Goal: Transaction & Acquisition: Purchase product/service

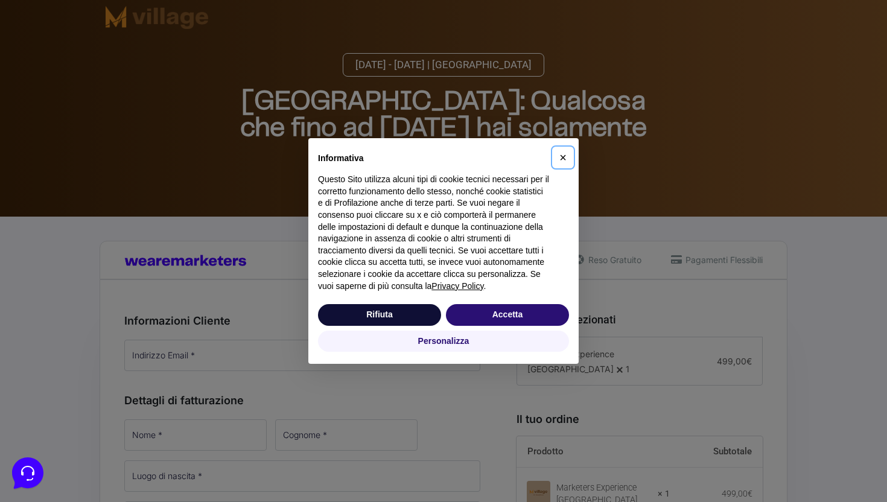
click at [563, 159] on span "×" at bounding box center [563, 157] width 7 height 13
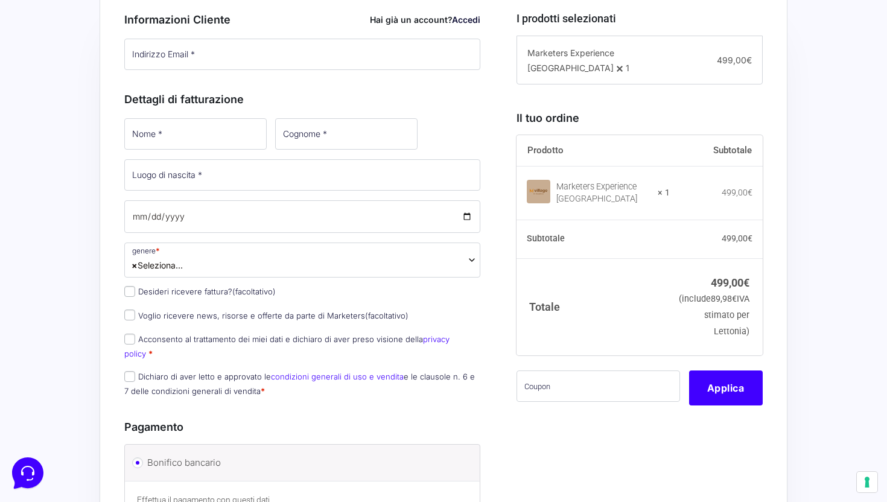
scroll to position [302, 0]
click at [188, 146] on input "Nome *" at bounding box center [195, 133] width 142 height 31
type input "[PERSON_NAME]"
click at [274, 133] on input "Cognome *" at bounding box center [345, 133] width 142 height 31
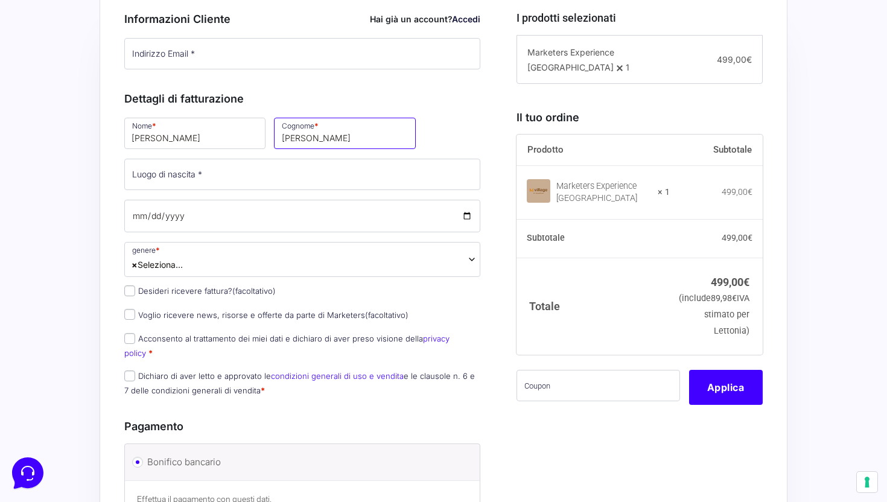
type input "[PERSON_NAME]"
click at [226, 174] on input "Luogo di nascita *" at bounding box center [302, 174] width 356 height 31
click at [213, 258] on span "× Seleziona..." at bounding box center [302, 259] width 356 height 35
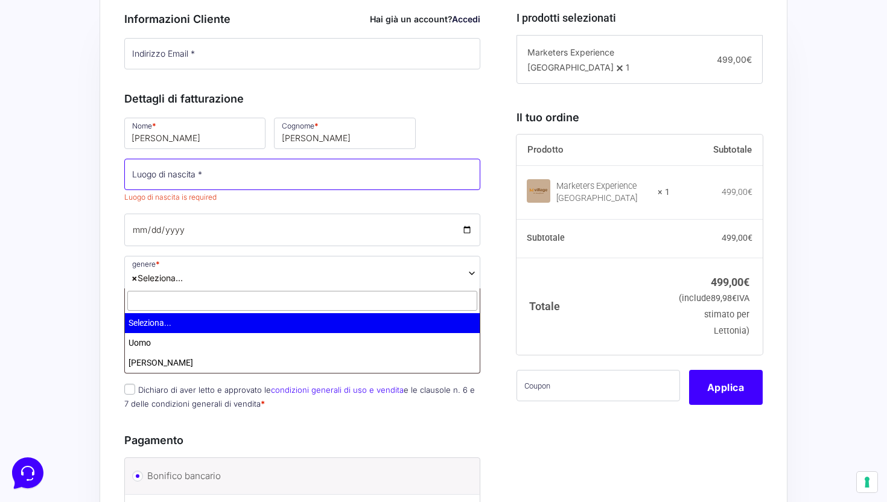
click at [231, 183] on input "Luogo di nascita *" at bounding box center [302, 174] width 356 height 31
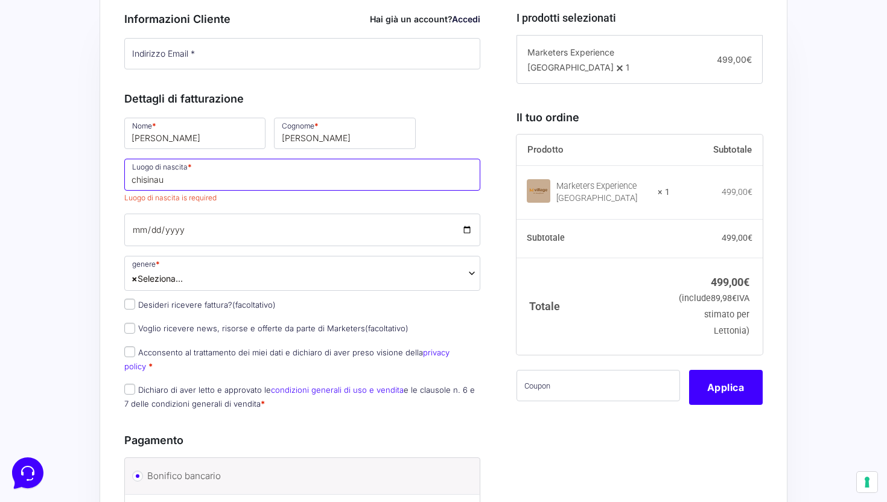
type input "chisinau"
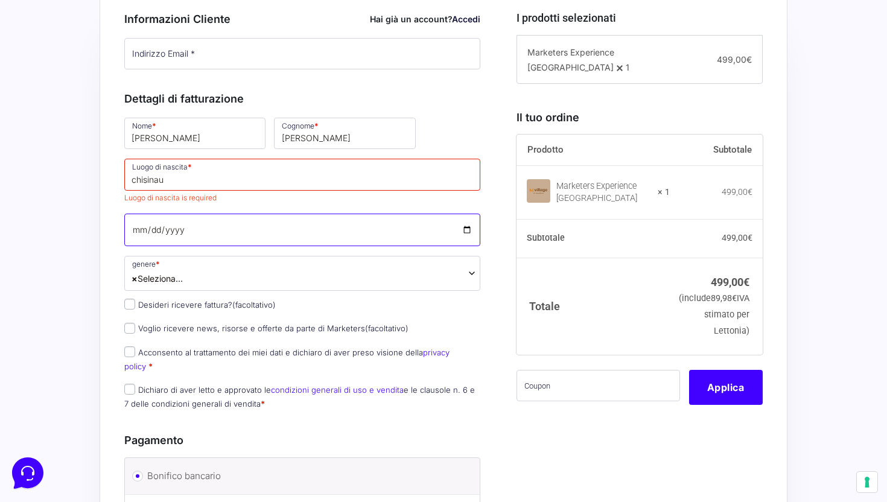
click at [196, 240] on span "Inserisci la tua data di nascita" at bounding box center [302, 230] width 356 height 33
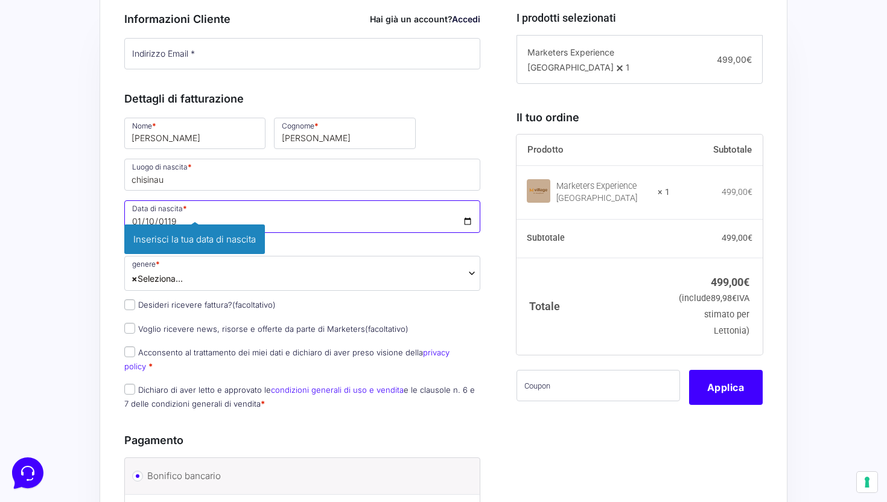
type input "[DATE]"
click at [191, 281] on span "× Seleziona..." at bounding box center [302, 273] width 356 height 35
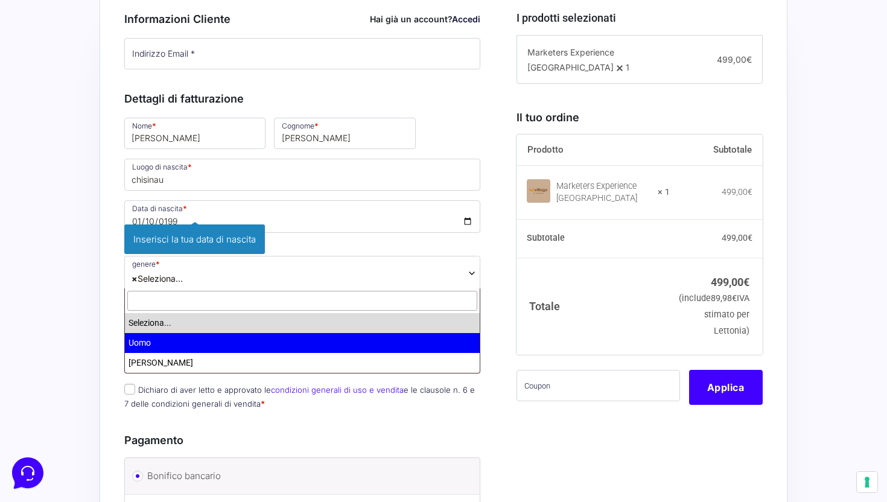
select select "Uomo"
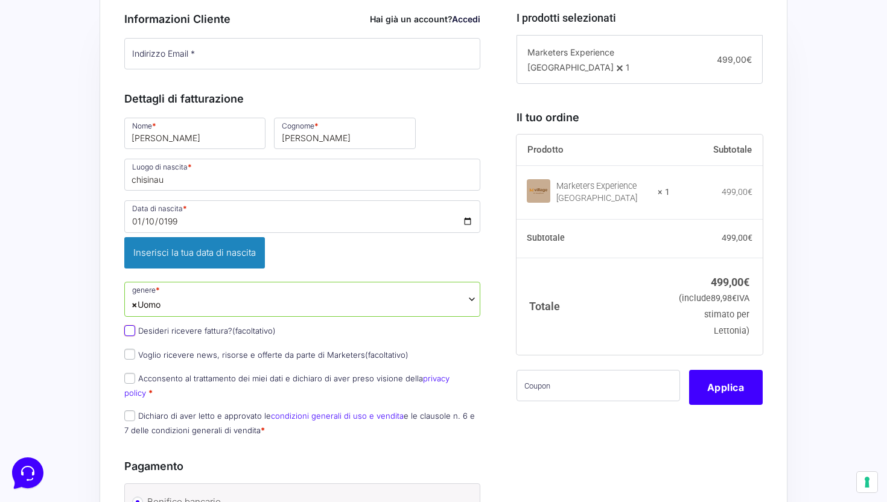
click at [129, 302] on div "Nome * [PERSON_NAME] * [PERSON_NAME] di nascita * chisinau Data di nascita * [D…" at bounding box center [302, 280] width 365 height 329
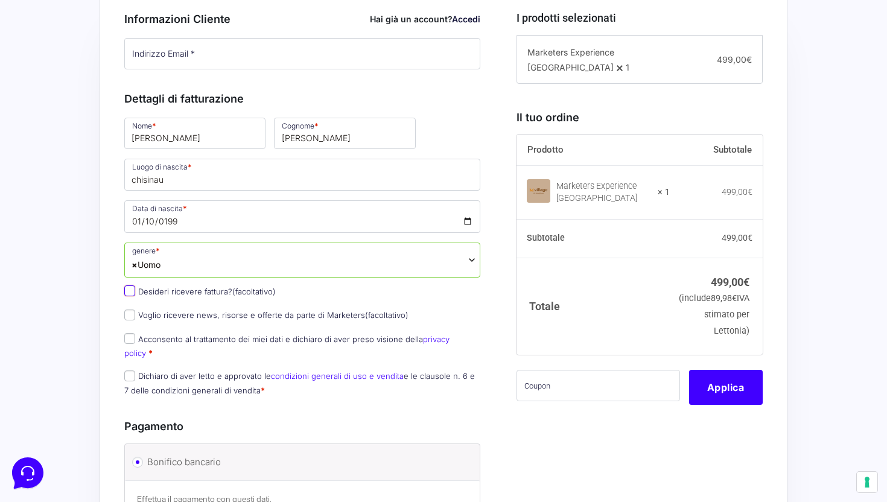
click at [130, 290] on input "Desideri ricevere fattura? (facoltativo)" at bounding box center [129, 291] width 11 height 11
checkbox input "true"
select select "IT"
type input "0000000"
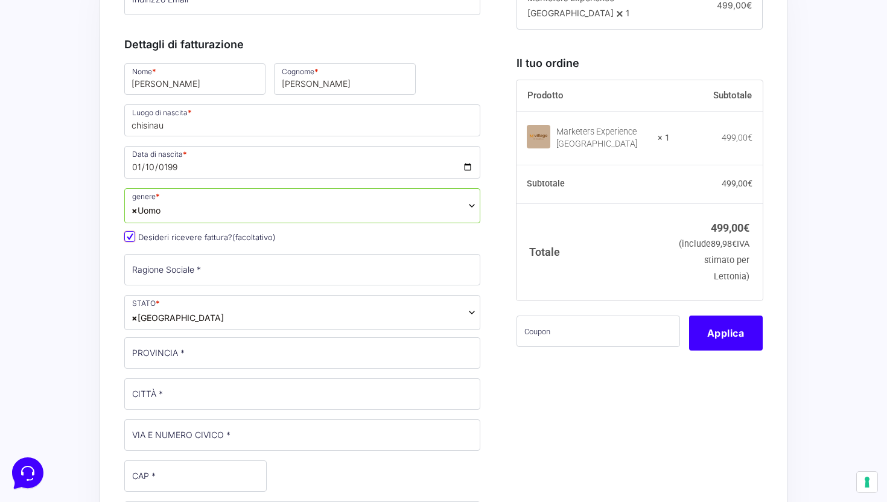
scroll to position [357, 0]
click at [130, 234] on input "Desideri ricevere fattura? (facoltativo)" at bounding box center [129, 235] width 11 height 11
checkbox input "false"
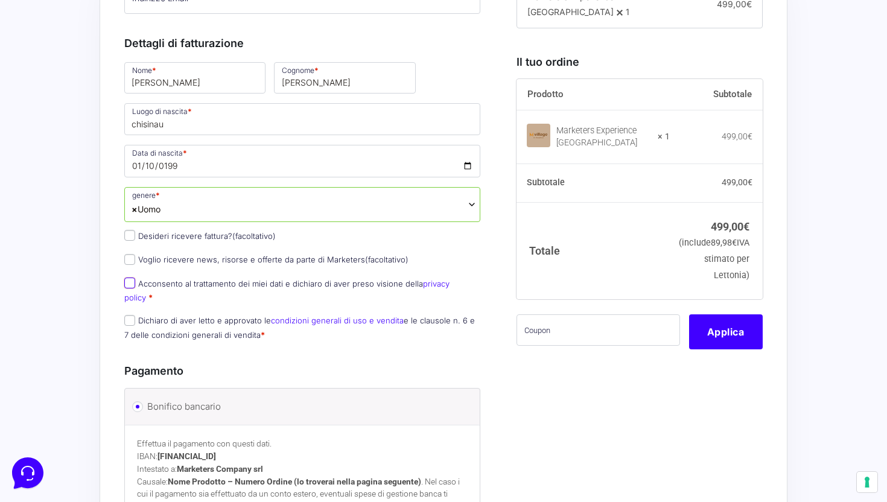
click at [129, 286] on input "Acconsento al trattamento dei miei dati e dichiaro di aver preso visione della …" at bounding box center [129, 283] width 11 height 11
checkbox input "true"
click at [132, 315] on input "Dichiaro di aver letto e approvato le condizioni generali di uso e vendita e le…" at bounding box center [129, 320] width 11 height 11
checkbox input "true"
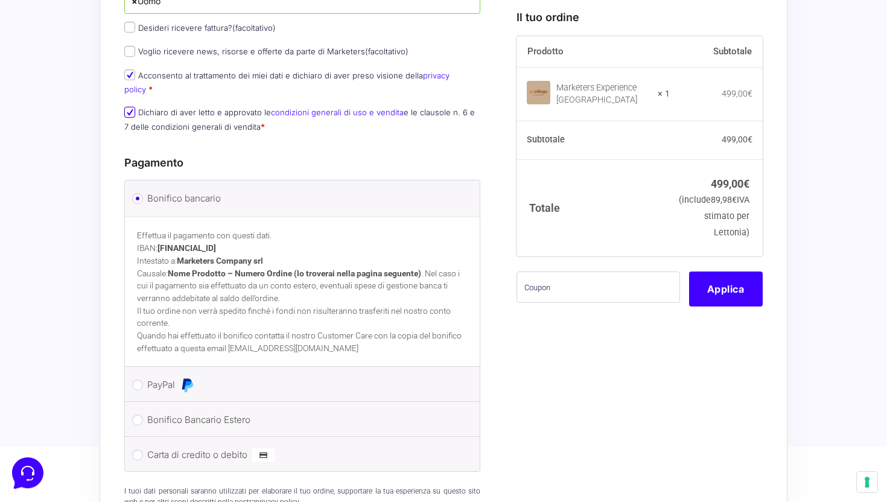
scroll to position [581, 0]
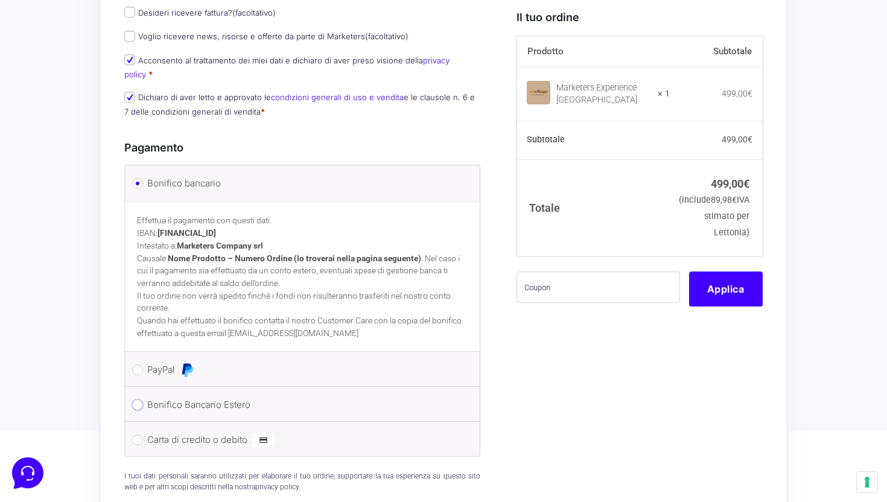
click at [139, 400] on input "Bonifico Bancario Estero" at bounding box center [137, 405] width 11 height 11
radio input "true"
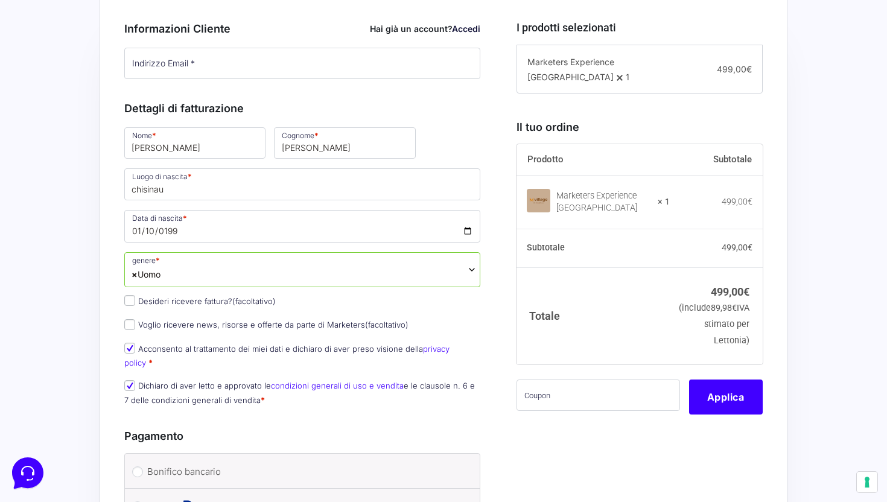
scroll to position [291, 0]
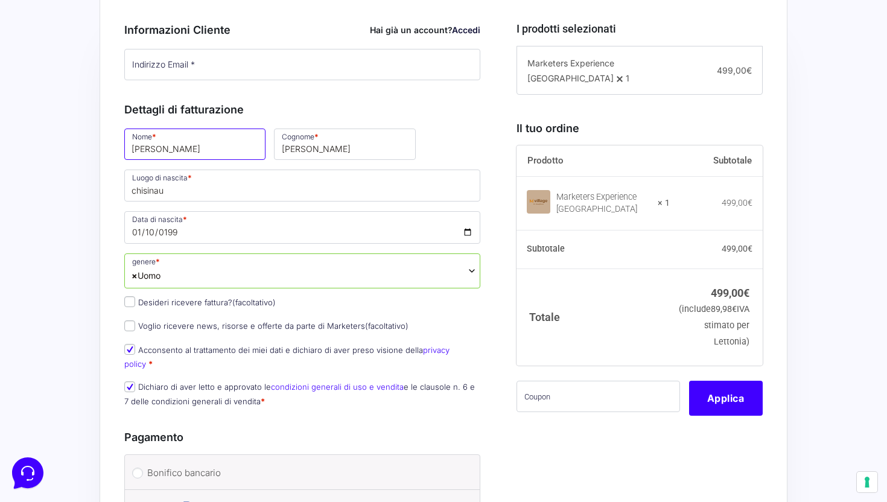
drag, startPoint x: 158, startPoint y: 146, endPoint x: 131, endPoint y: 145, distance: 27.2
click at [131, 145] on input "[PERSON_NAME]" at bounding box center [194, 144] width 141 height 31
type input "test"
drag, startPoint x: 291, startPoint y: 149, endPoint x: 243, endPoint y: 149, distance: 47.7
click at [274, 149] on input "[PERSON_NAME]" at bounding box center [344, 144] width 141 height 31
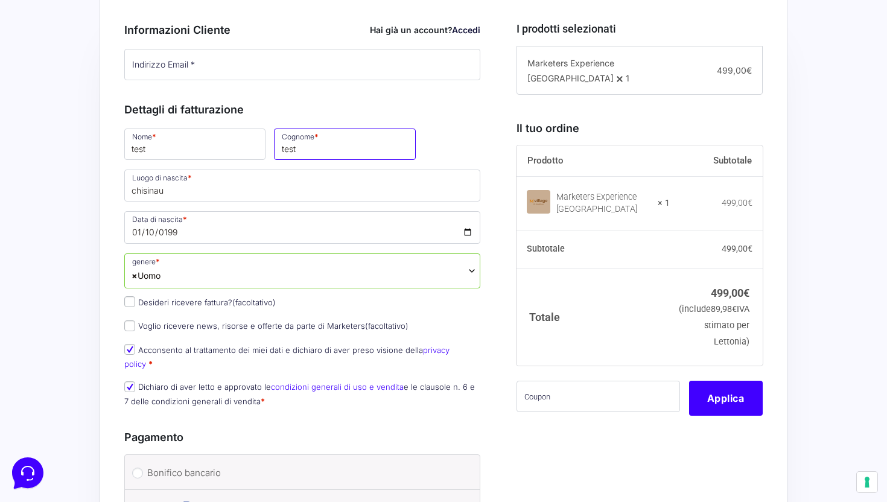
type input "test"
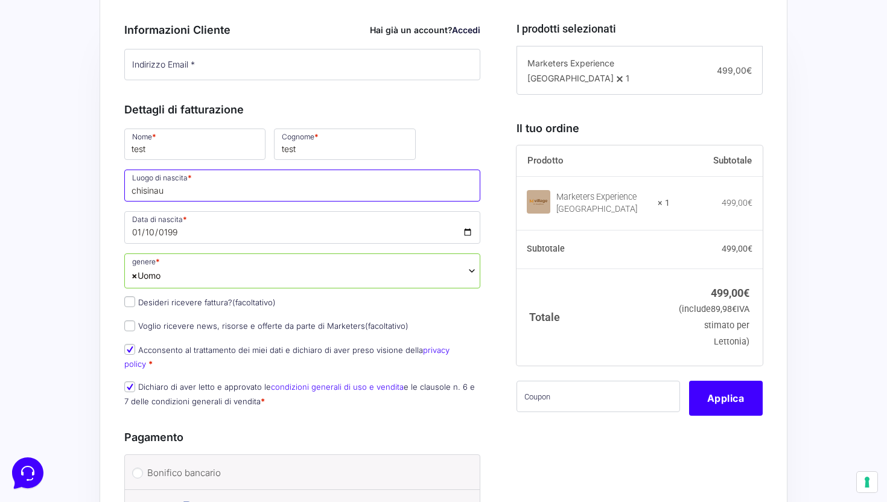
drag, startPoint x: 202, startPoint y: 194, endPoint x: 127, endPoint y: 194, distance: 75.5
click at [127, 194] on input "chisinau" at bounding box center [302, 185] width 356 height 31
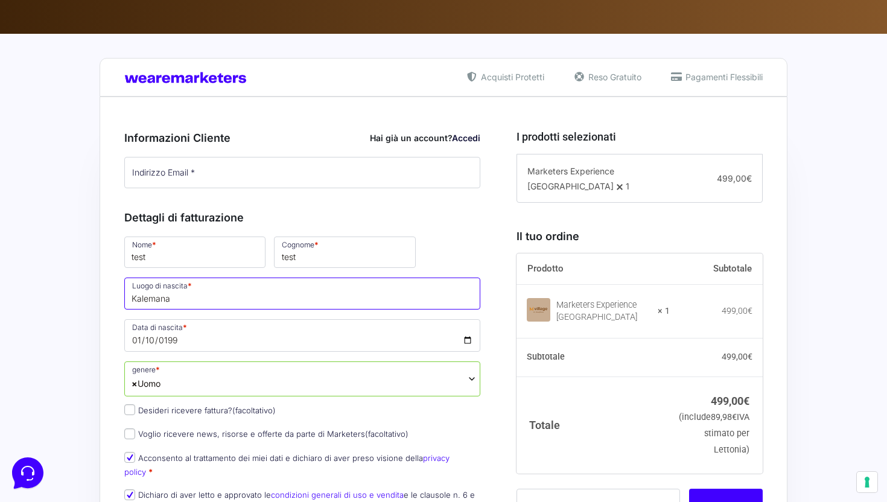
scroll to position [190, 0]
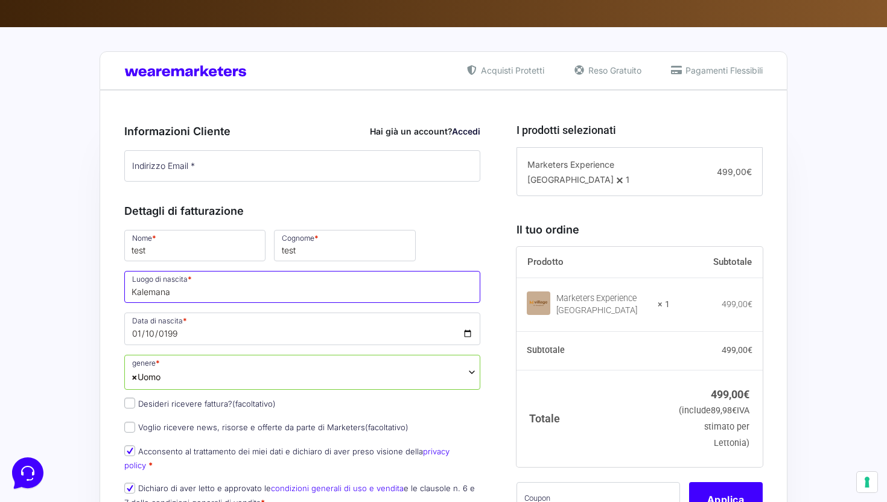
type input "Kalemana"
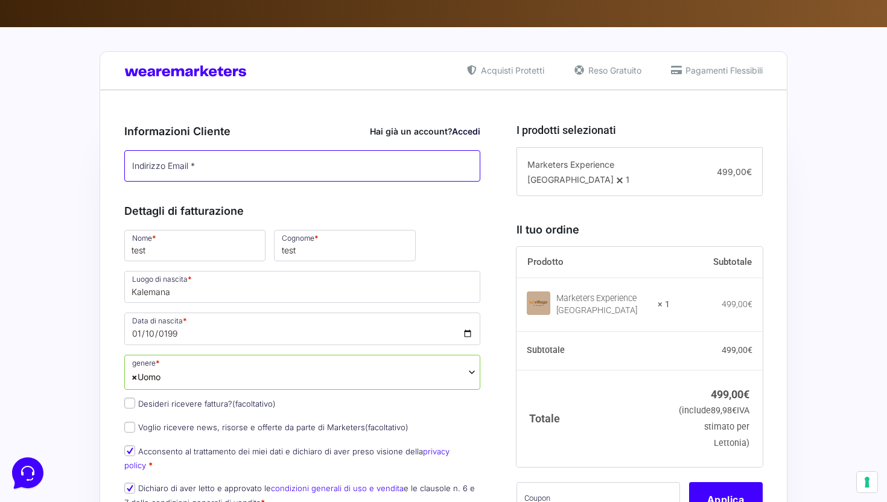
click at [273, 162] on input "Indirizzo Email *" at bounding box center [302, 165] width 356 height 31
type input "[EMAIL_ADDRESS][DOMAIN_NAME]"
click at [455, 215] on h3 "Dettagli di fatturazione" at bounding box center [302, 211] width 356 height 16
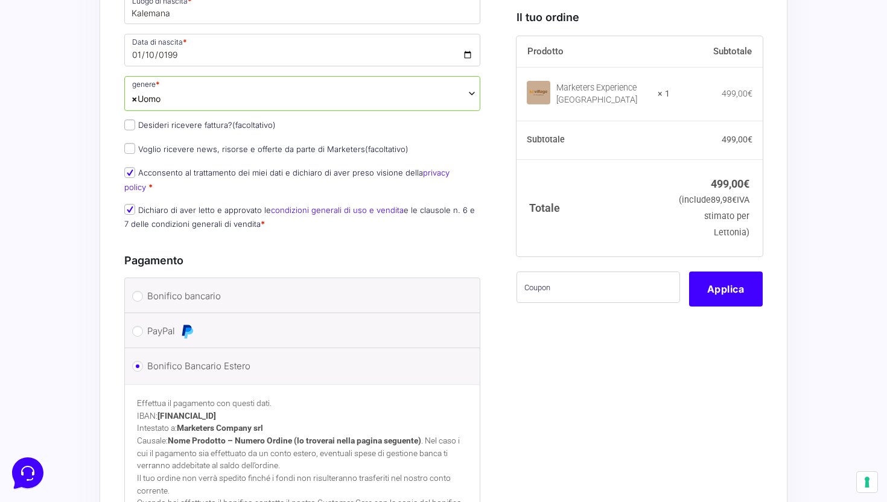
scroll to position [497, 0]
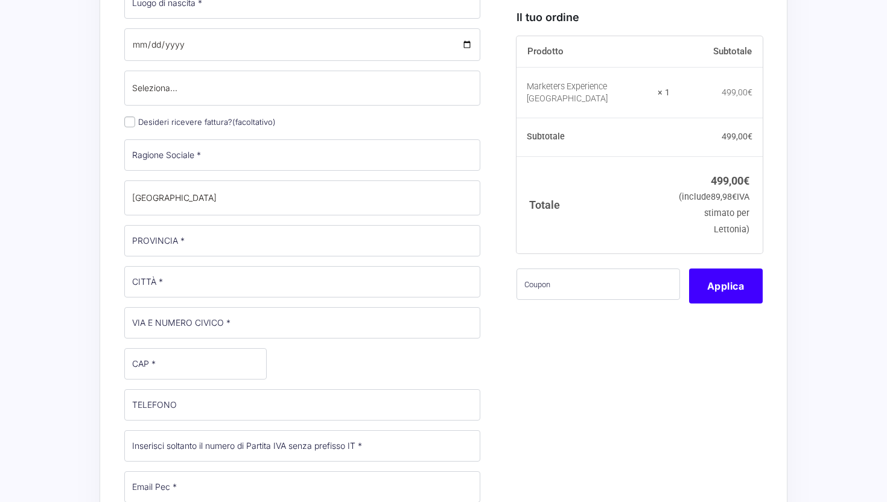
type input "[EMAIL_ADDRESS][DOMAIN_NAME]"
type input "test"
type input "Kalemana"
select select "Uomo"
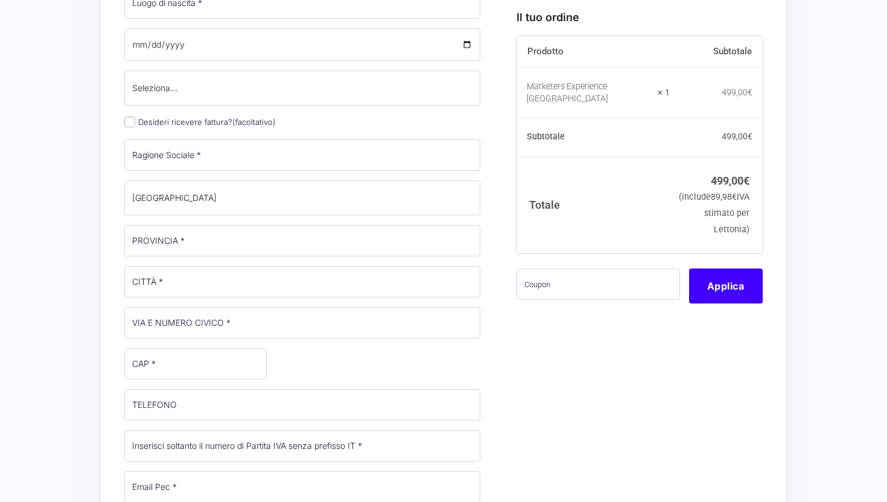
select select
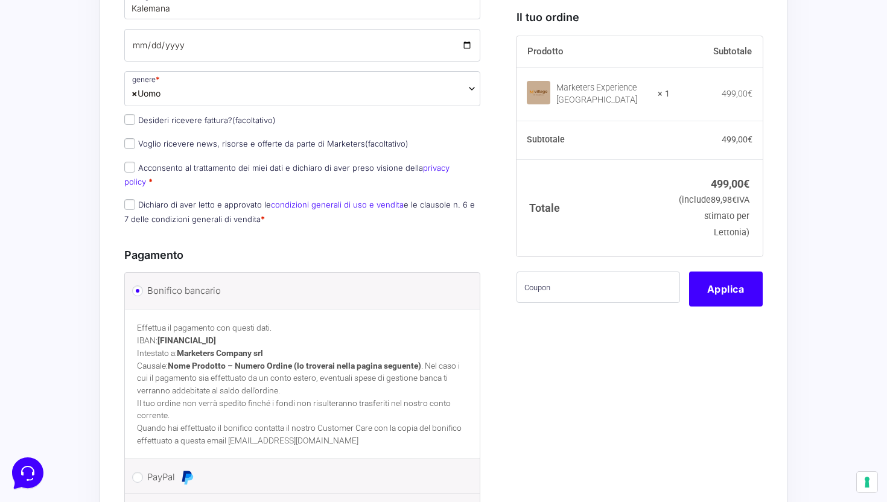
scroll to position [497, 0]
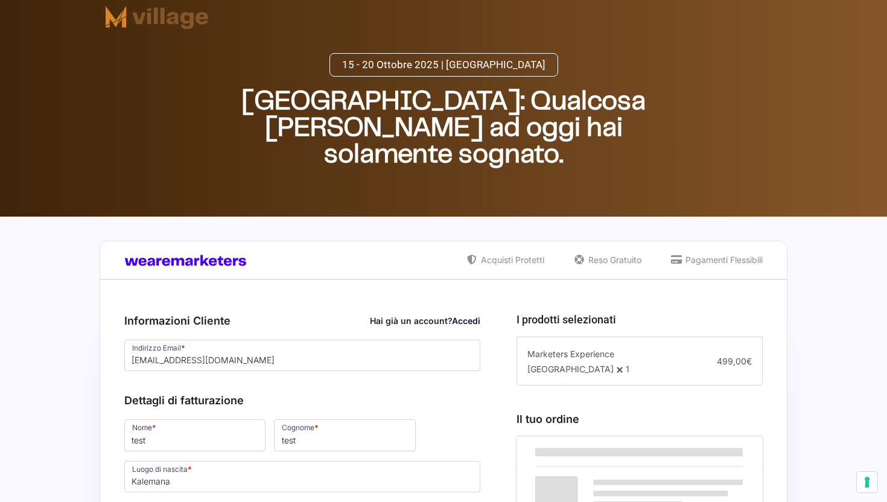
select select "Uomo"
select select
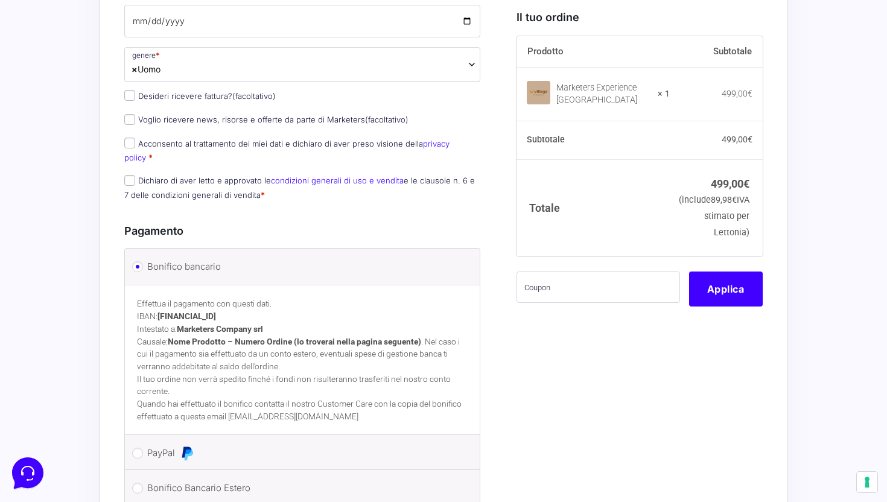
scroll to position [522, 0]
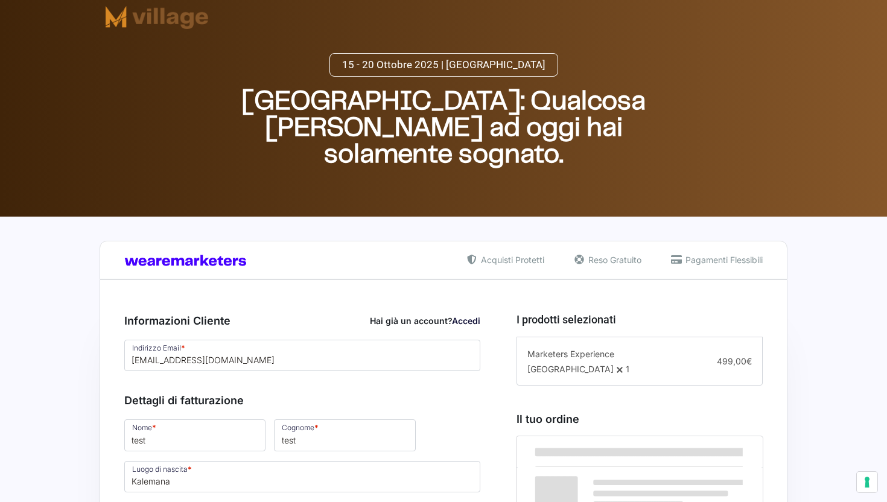
select select "Uomo"
select select
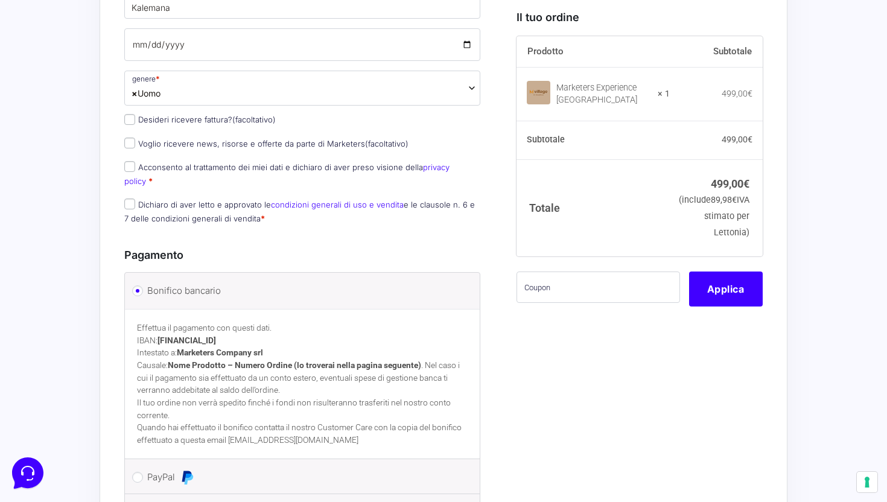
scroll to position [502, 0]
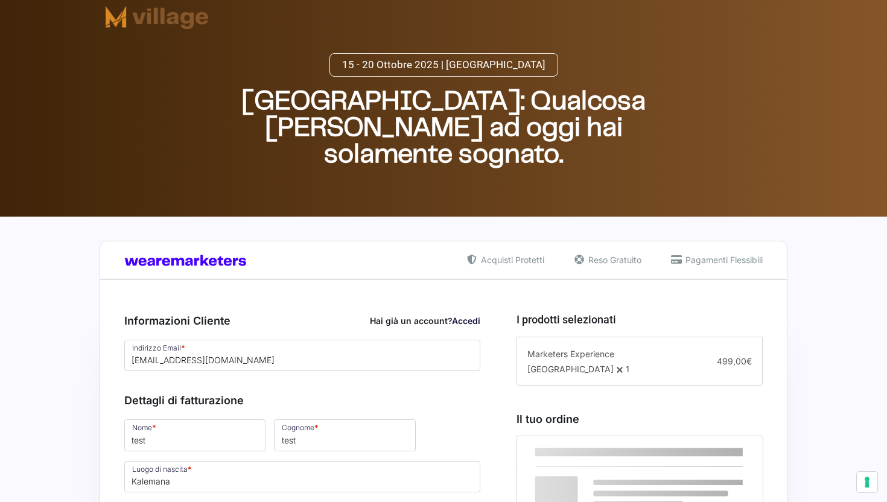
select select "Uomo"
select select
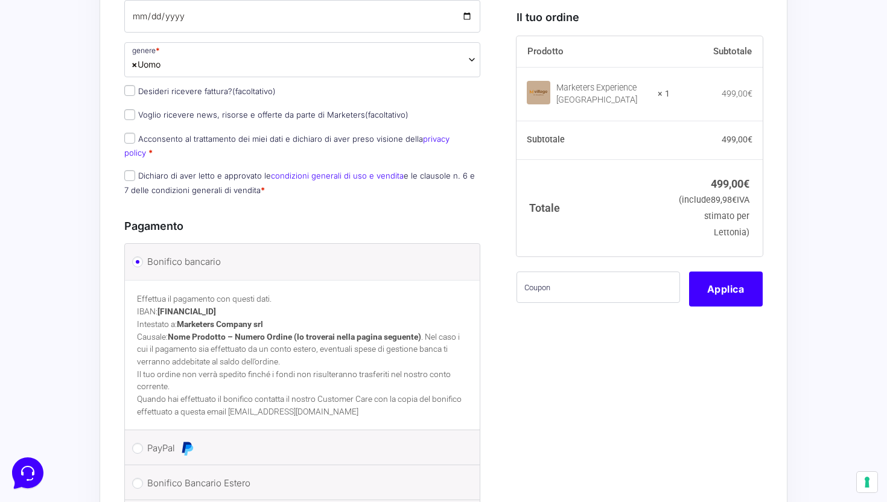
scroll to position [526, 0]
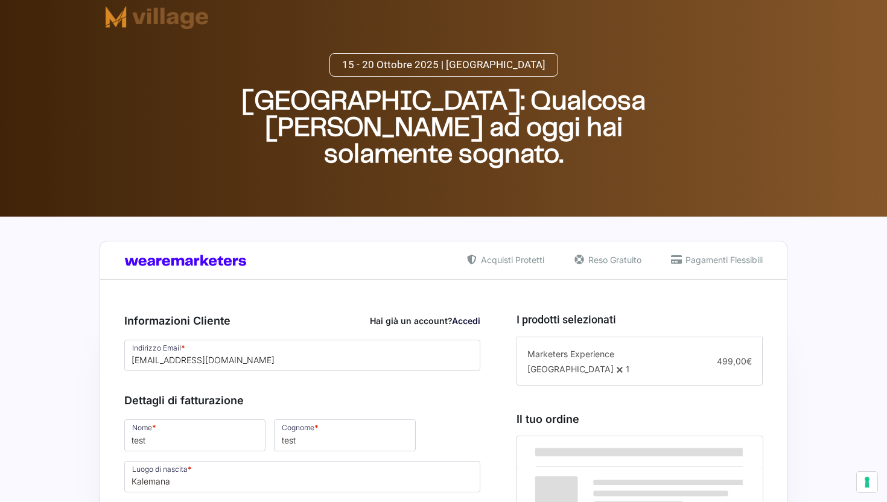
select select "Uomo"
select select
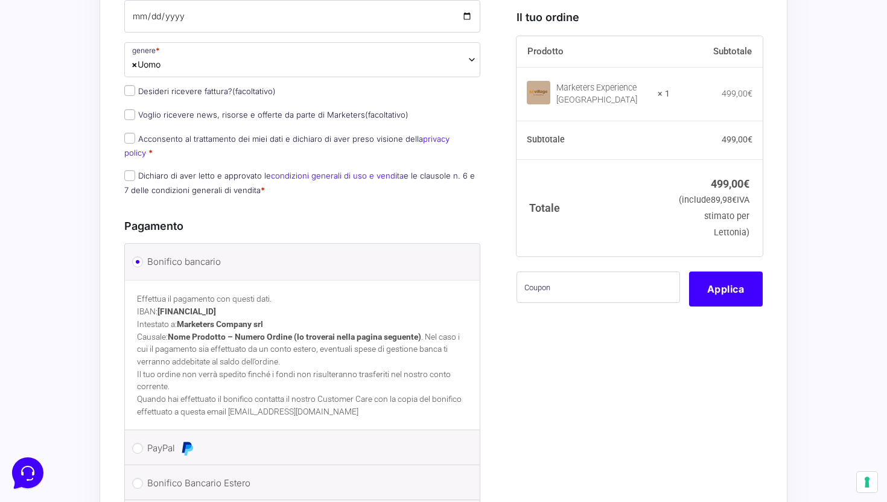
scroll to position [526, 0]
